Goal: Task Accomplishment & Management: Use online tool/utility

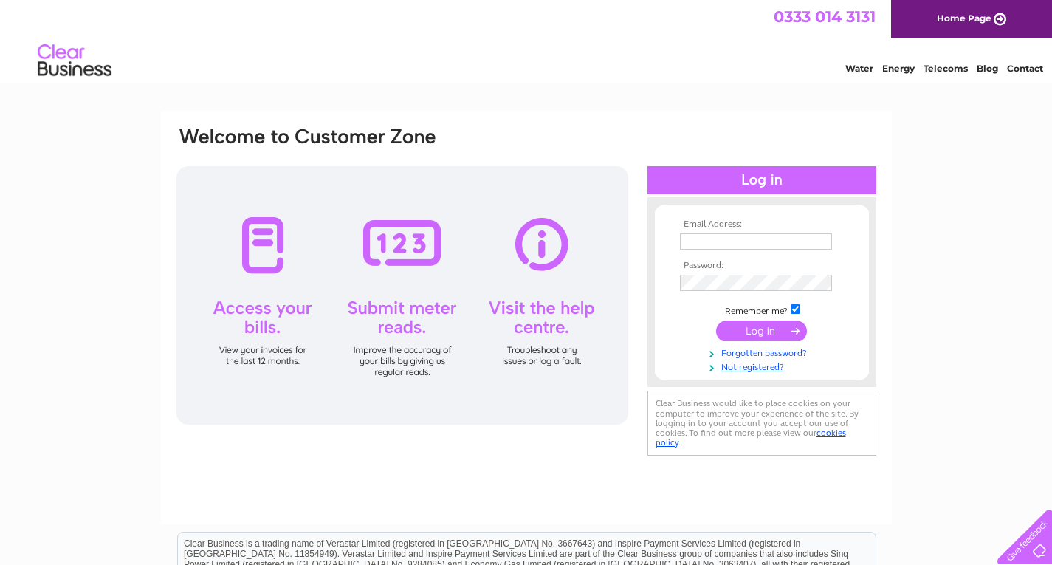
type input "[PERSON_NAME][EMAIL_ADDRESS][DOMAIN_NAME]"
click at [747, 321] on input "submit" at bounding box center [761, 331] width 91 height 21
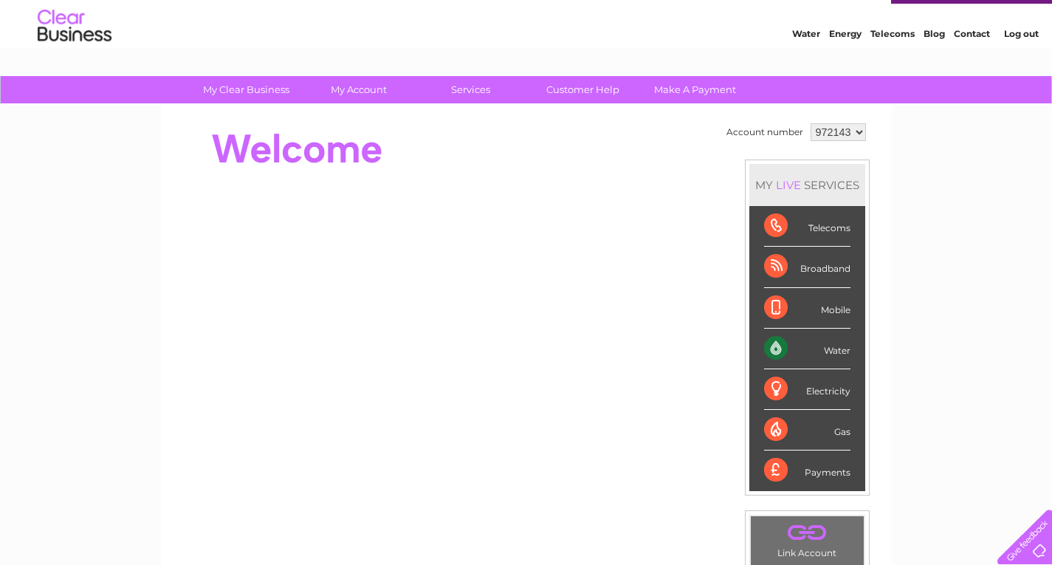
scroll to position [52, 0]
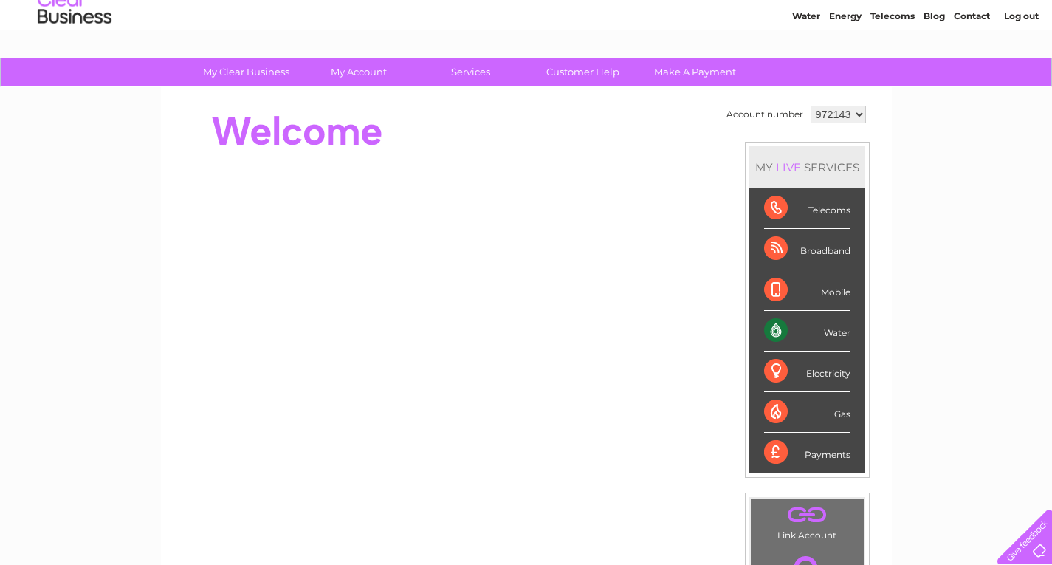
click at [790, 338] on div "Water" at bounding box center [807, 331] width 86 height 41
click at [840, 326] on div "Water" at bounding box center [807, 331] width 86 height 41
click at [832, 332] on div "Water" at bounding box center [807, 331] width 86 height 41
click at [785, 332] on div "Water" at bounding box center [807, 331] width 86 height 41
click at [780, 331] on div "Water" at bounding box center [807, 331] width 86 height 41
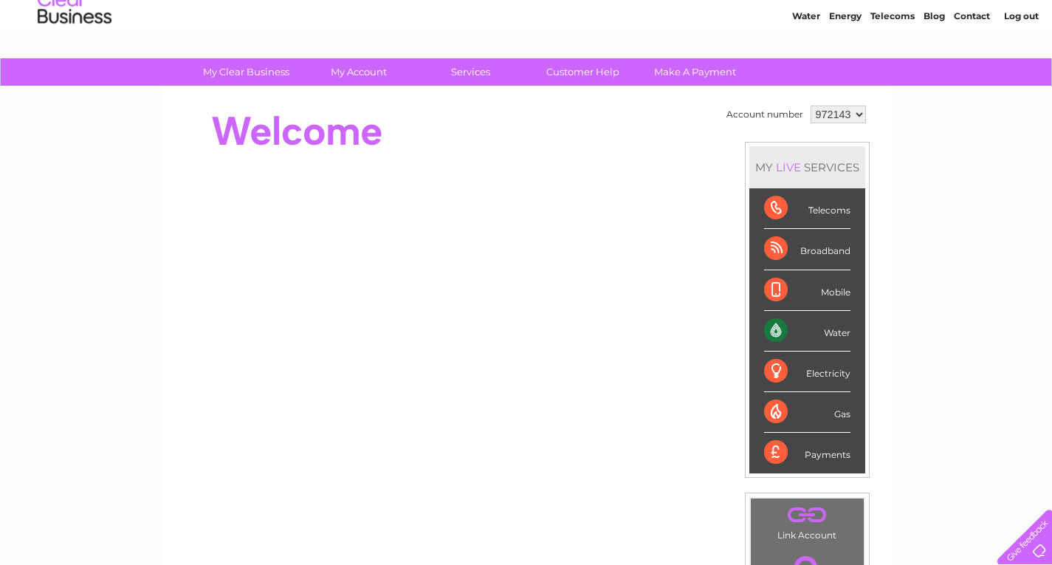
click at [780, 331] on div "Water" at bounding box center [807, 331] width 86 height 41
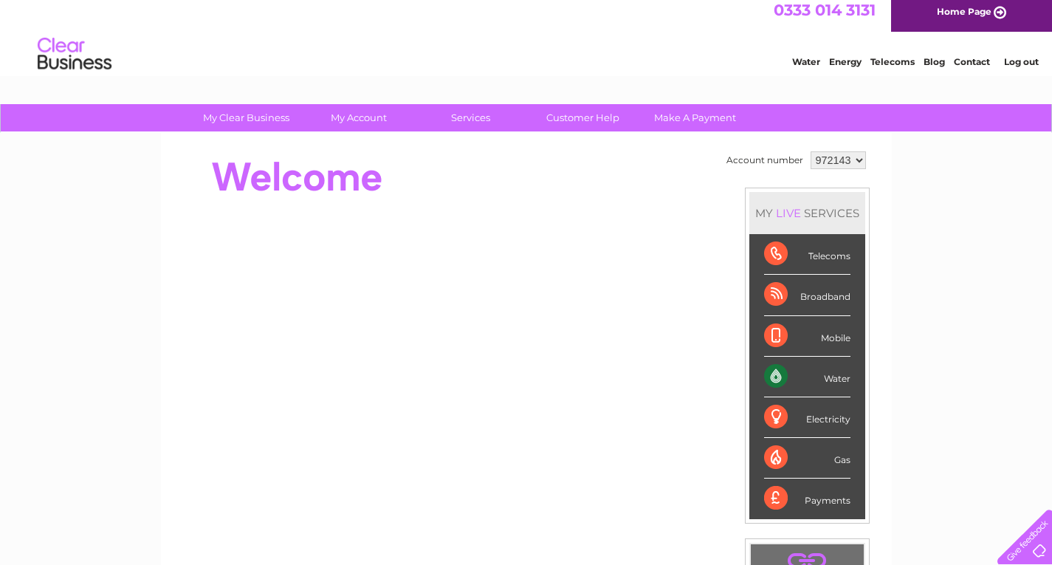
scroll to position [0, 0]
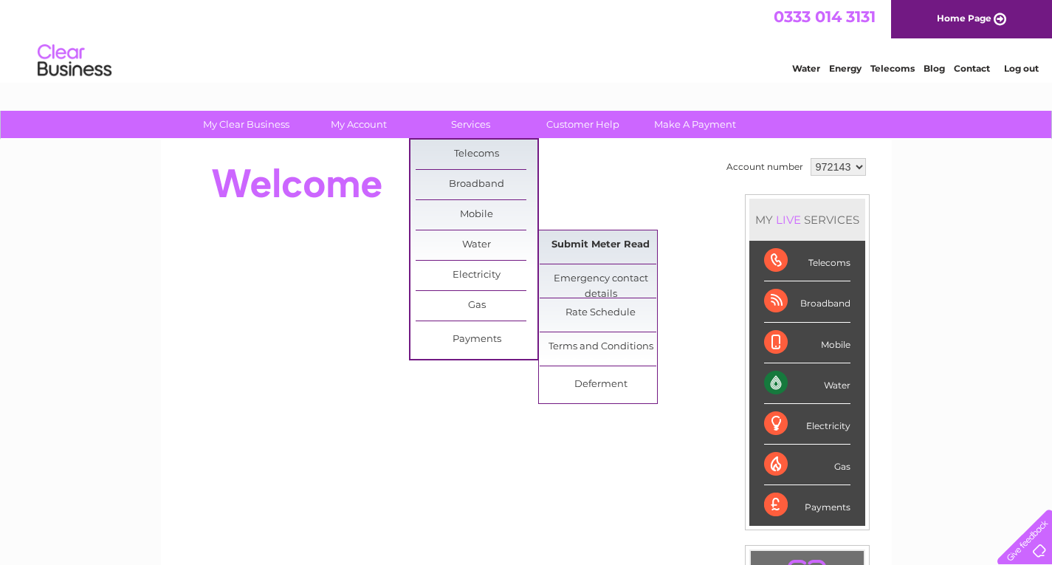
click at [588, 244] on link "Submit Meter Read" at bounding box center [601, 245] width 122 height 30
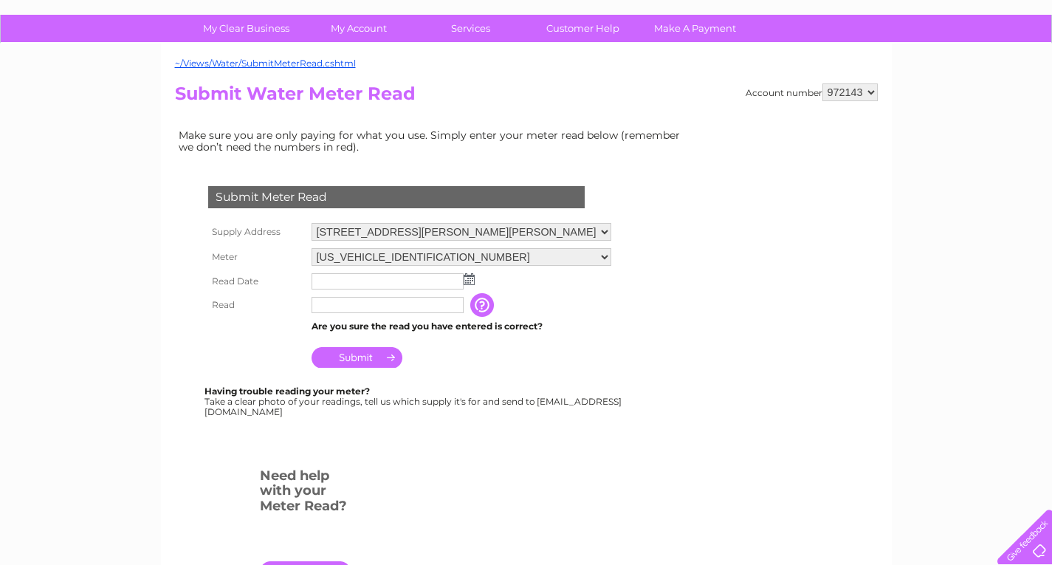
scroll to position [99, 0]
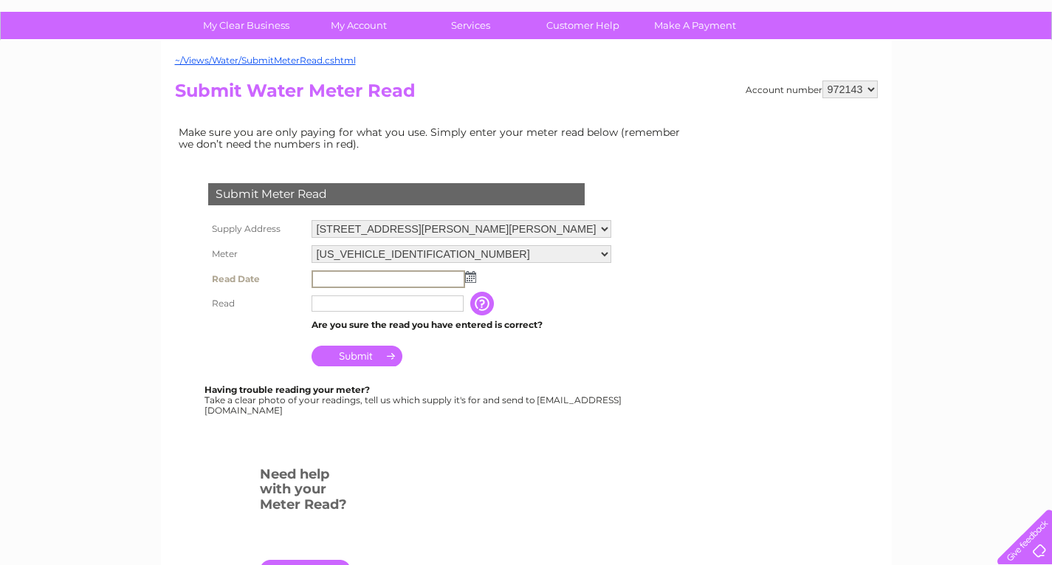
click at [352, 280] on input "text" at bounding box center [389, 279] width 154 height 18
click at [470, 282] on td at bounding box center [461, 279] width 307 height 24
click at [469, 277] on img at bounding box center [469, 276] width 11 height 12
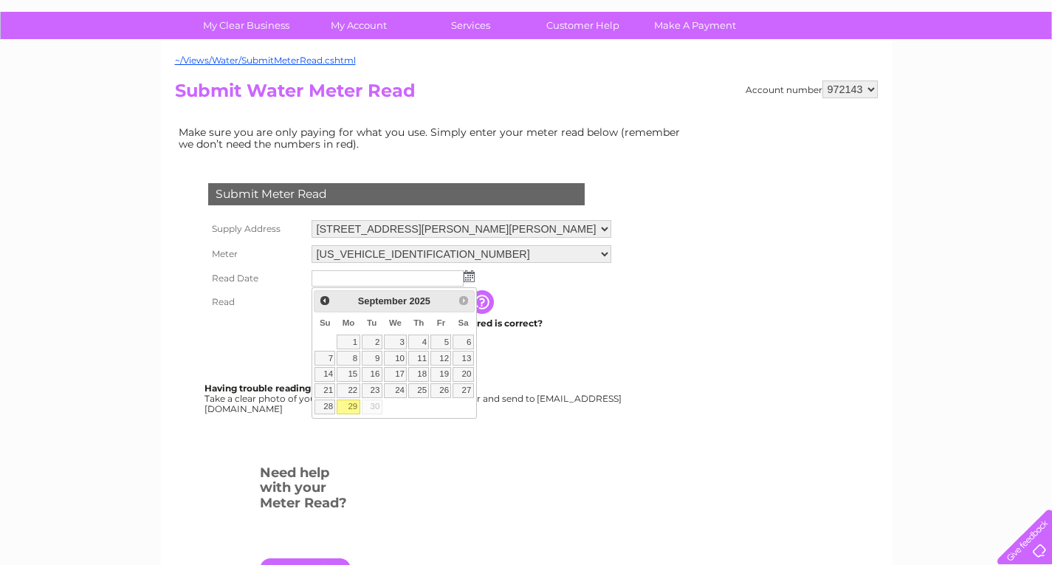
click at [354, 406] on link "29" at bounding box center [348, 407] width 23 height 15
type input "2025/09/29"
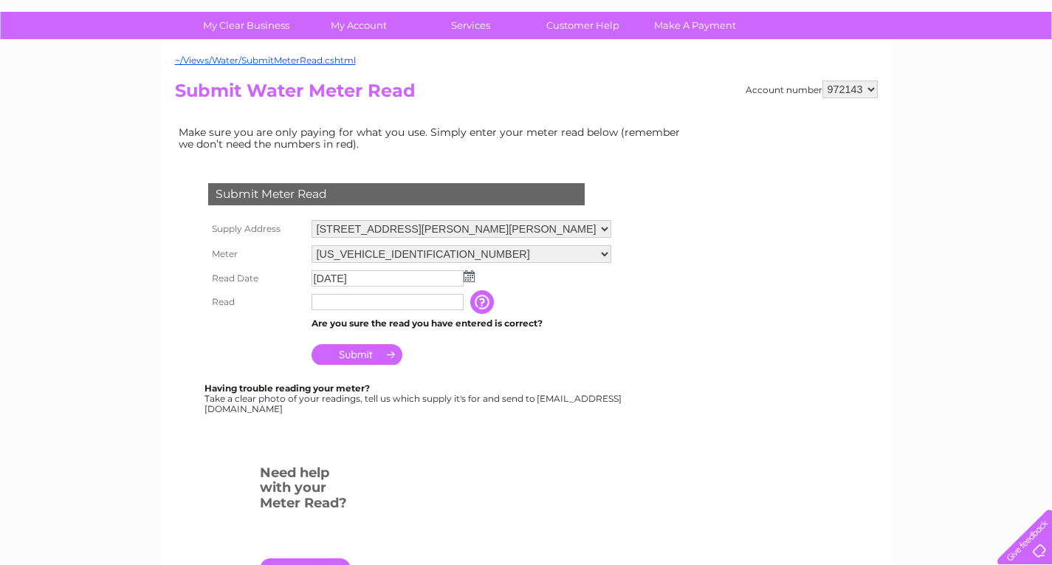
click at [346, 304] on input "text" at bounding box center [388, 302] width 152 height 16
type input "00664"
click at [368, 349] on input "Submit" at bounding box center [357, 354] width 91 height 21
